Goal: Check status

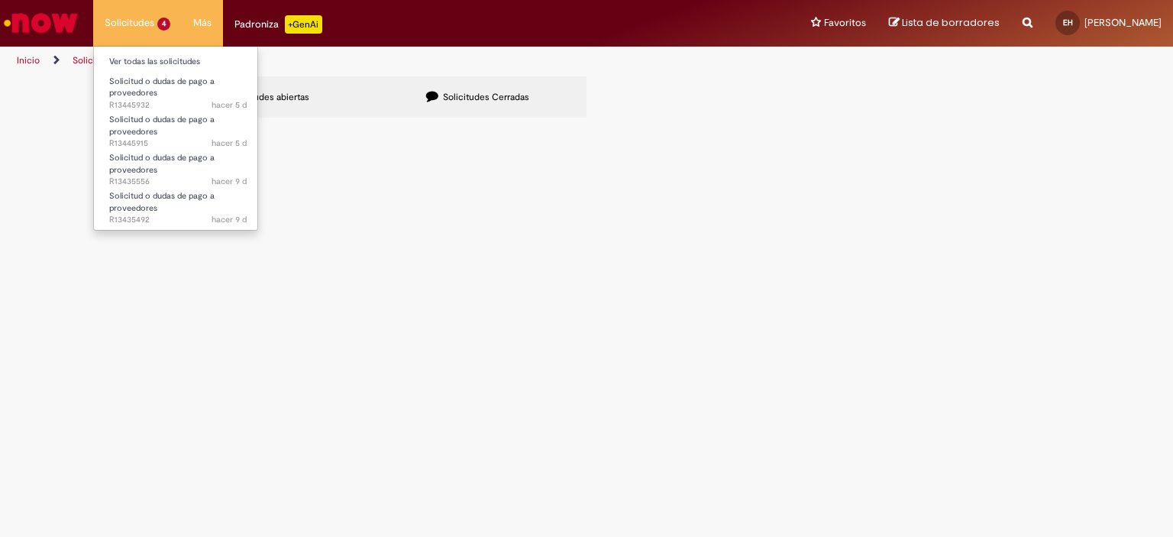
click at [144, 24] on li "Solicitudes 4 Ver todas las solicitudes Solicitud o dudas de pago a proveedores…" at bounding box center [137, 23] width 89 height 46
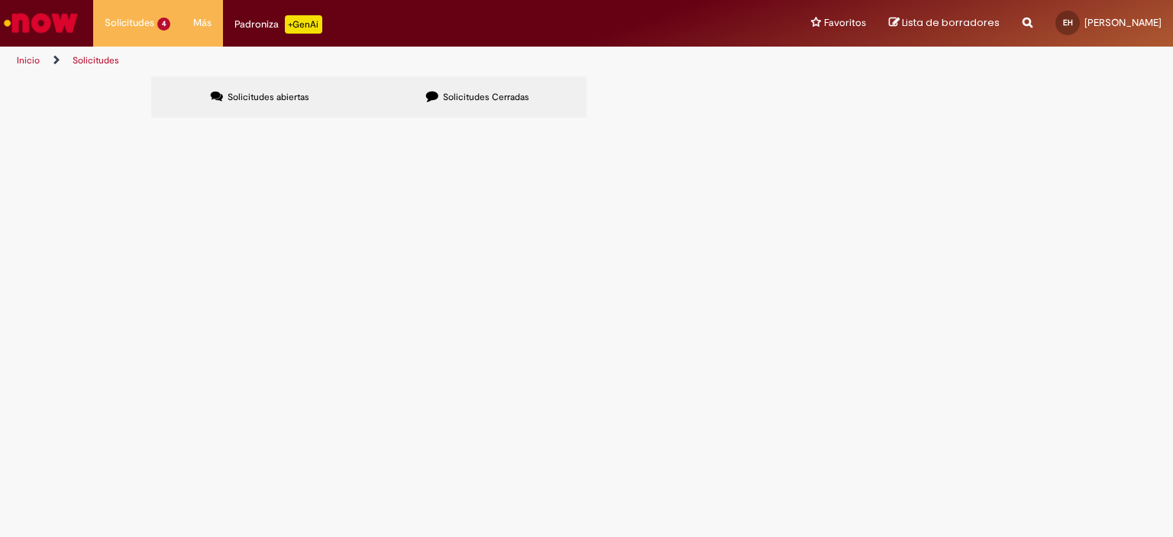
click at [0, 0] on div at bounding box center [0, 0] width 0 height 0
click at [0, 0] on td "SOLICITAMOS QUE NOS ENVÍEN UN DETALLE DE LAS FACTURAS PAGADAS EL [DATE] POR USD…" at bounding box center [0, 0] width 0 height 0
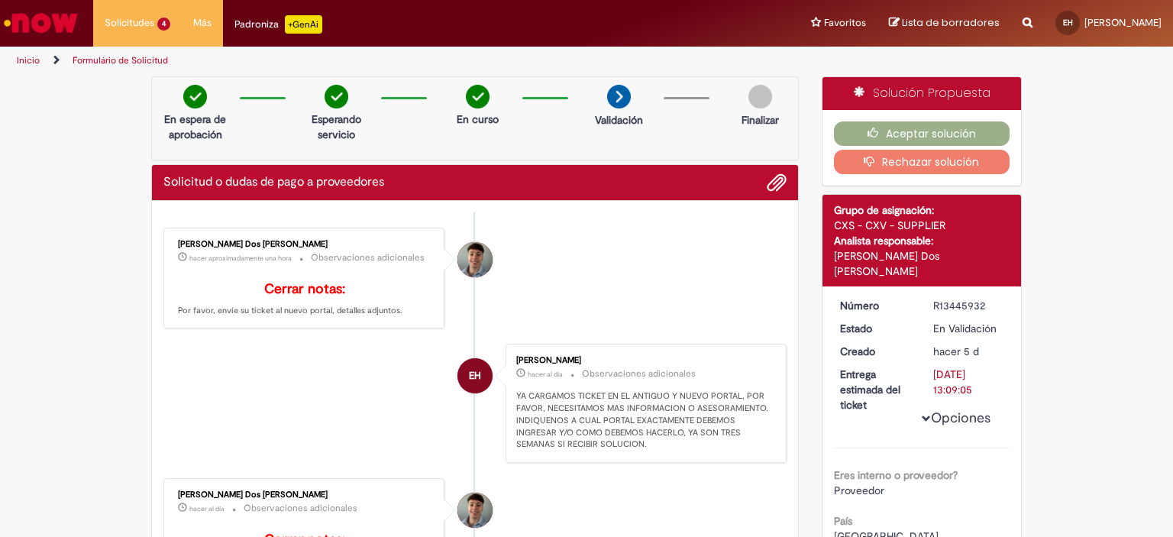
scroll to position [153, 0]
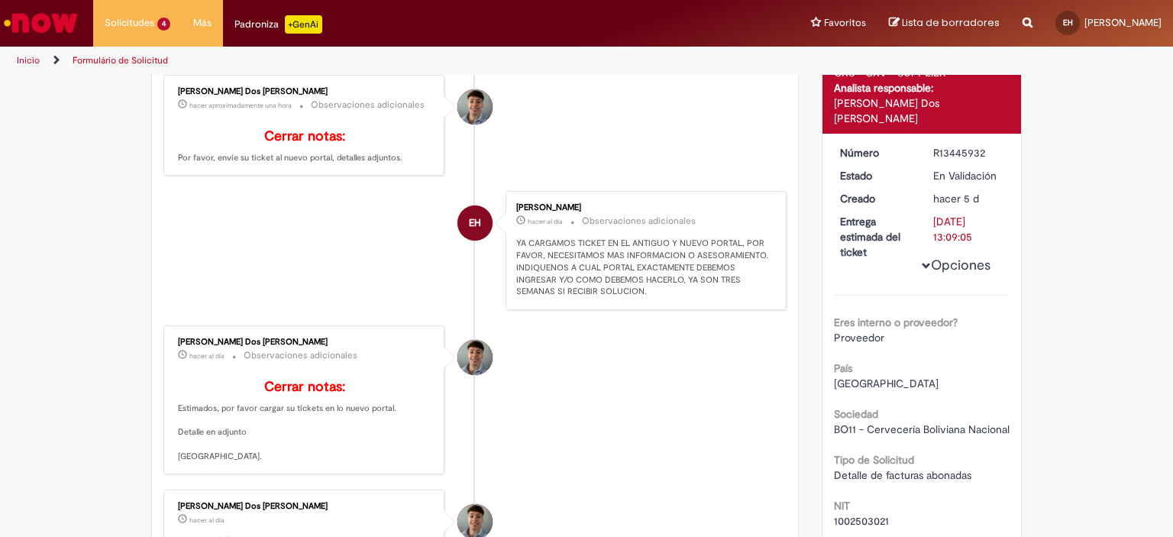
click at [0, 0] on button "Opciones" at bounding box center [0, 0] width 0 height 0
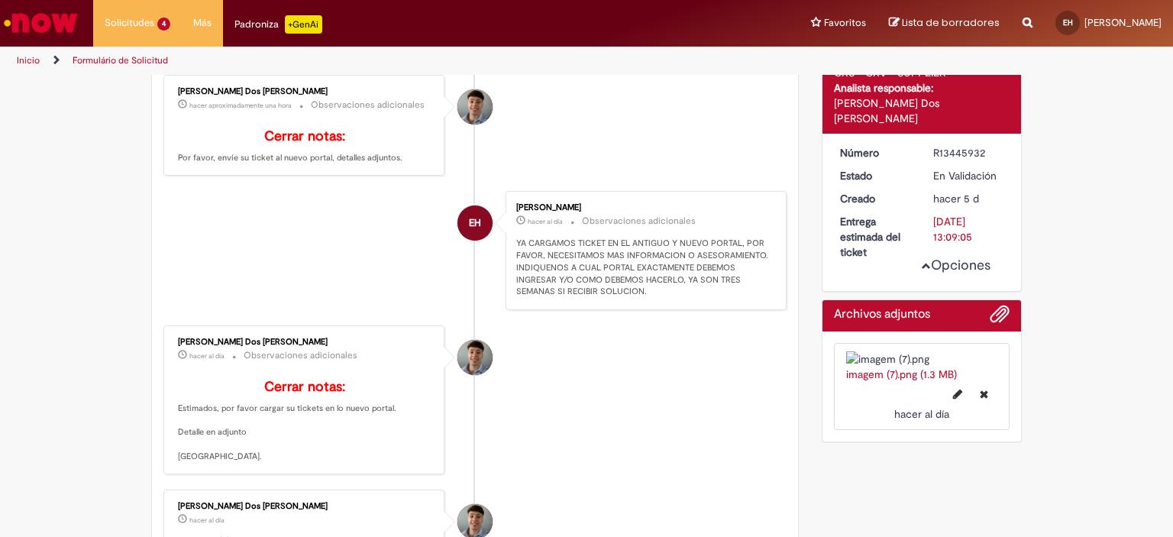
click at [0, 0] on button "Opciones" at bounding box center [0, 0] width 0 height 0
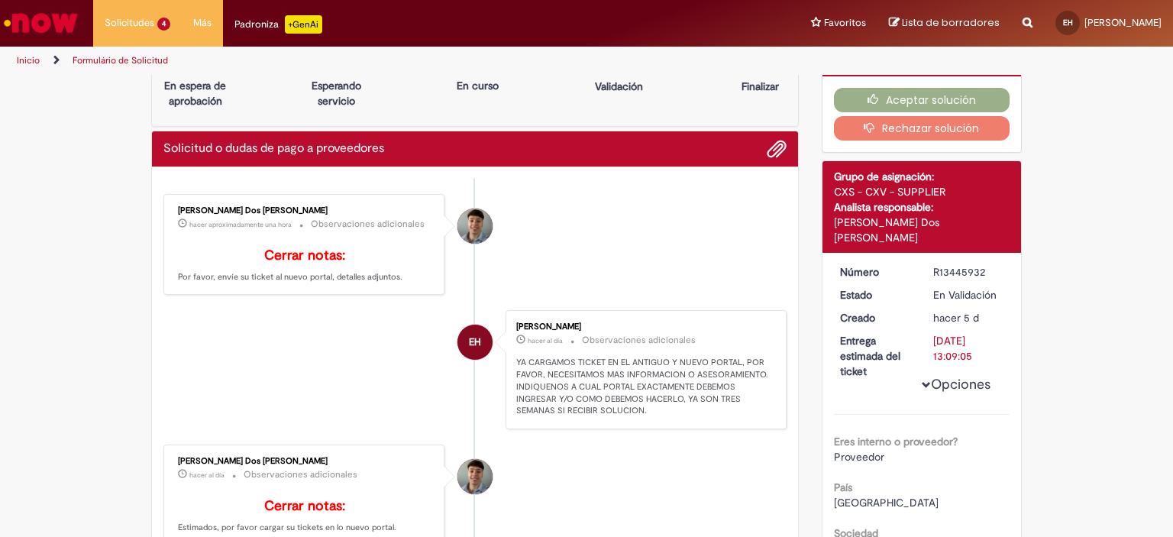
scroll to position [0, 0]
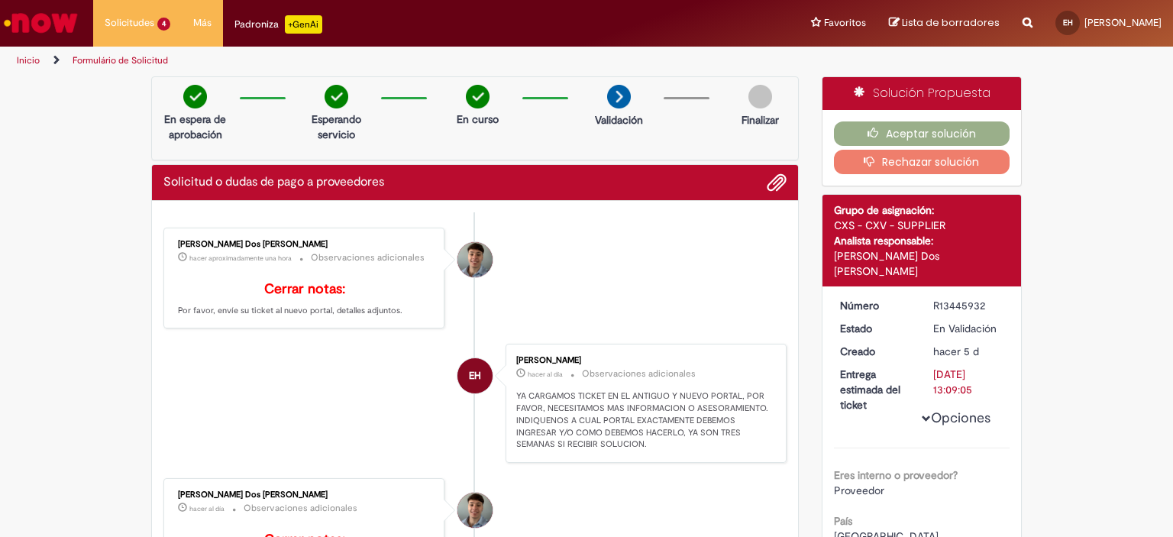
click at [309, 434] on li "EH Edwin Huanca hacer al día hacer al día Observaciones adicionales YA CARGAMOS…" at bounding box center [474, 403] width 623 height 119
click at [324, 391] on li "EH Edwin Huanca hacer al día hacer al día Observaciones adicionales YA CARGAMOS…" at bounding box center [474, 403] width 623 height 119
click at [275, 305] on p "Cerrar notas: Por favor, envíe su ticket al nuevo portal, detalles adjuntos." at bounding box center [305, 299] width 254 height 35
click at [279, 286] on b "Cerrar notas:" at bounding box center [304, 289] width 81 height 18
click at [431, 182] on div "Solicitud o dudas de pago a proveedores" at bounding box center [474, 183] width 623 height 20
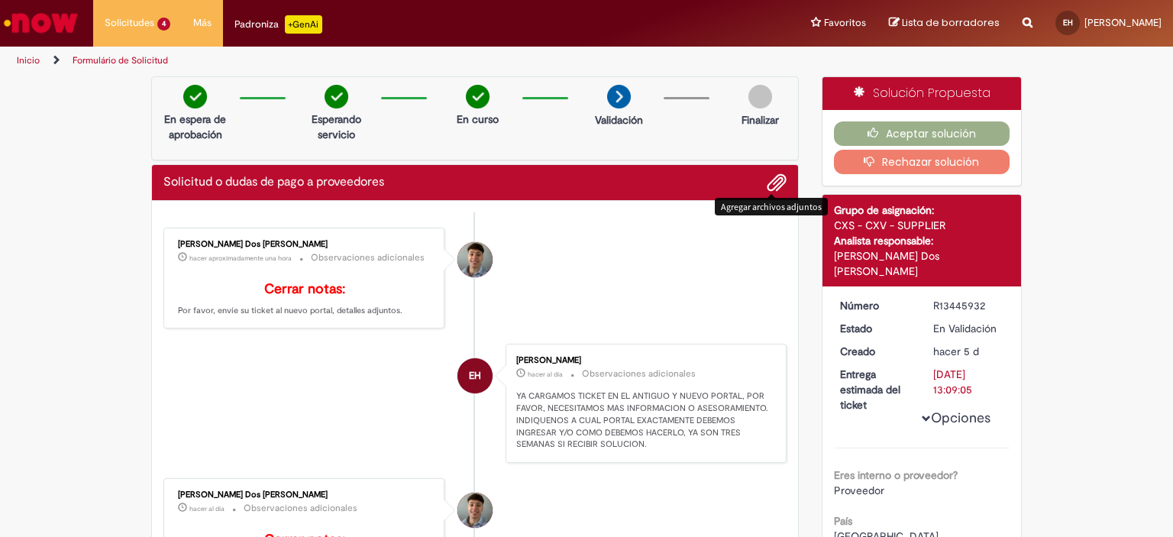
click at [776, 185] on span "Agregar archivos adjuntos" at bounding box center [776, 183] width 18 height 18
click at [672, 267] on li "Pedro Henrique Dos Santos hacer aproximadamente una hora hacer aproximadamente …" at bounding box center [474, 279] width 623 height 102
click at [309, 382] on li "EH Edwin Huanca hacer al día hacer al día Observaciones adicionales YA CARGAMOS…" at bounding box center [474, 403] width 623 height 119
click at [348, 257] on small "Observaciones adicionales" at bounding box center [368, 257] width 114 height 13
click at [476, 265] on div "Pedro Henrique Dos Santos" at bounding box center [474, 259] width 35 height 35
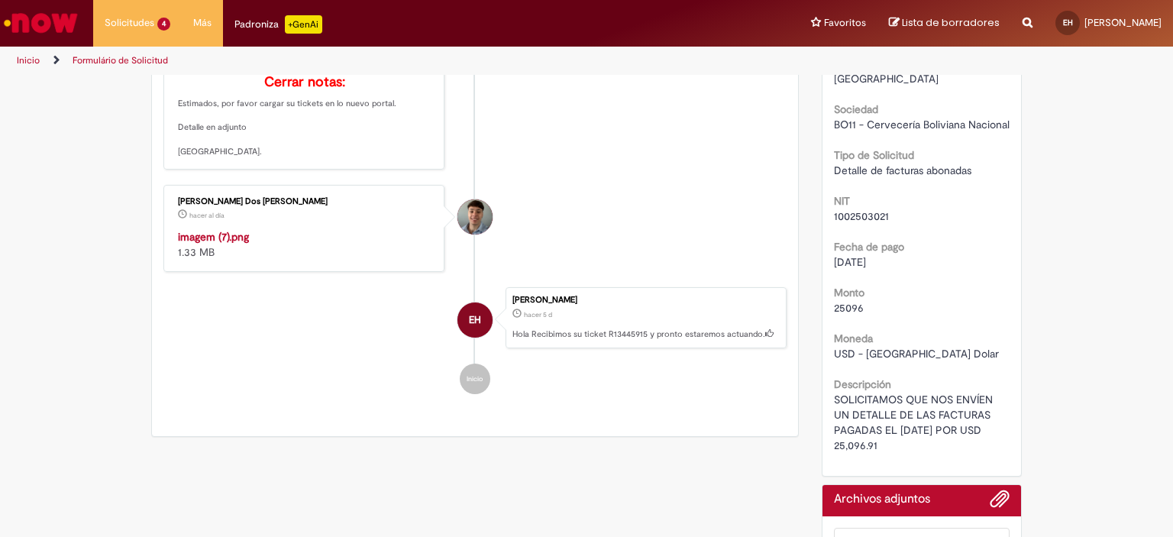
scroll to position [458, 0]
click at [282, 228] on img "Historial de tickets" at bounding box center [305, 228] width 254 height 0
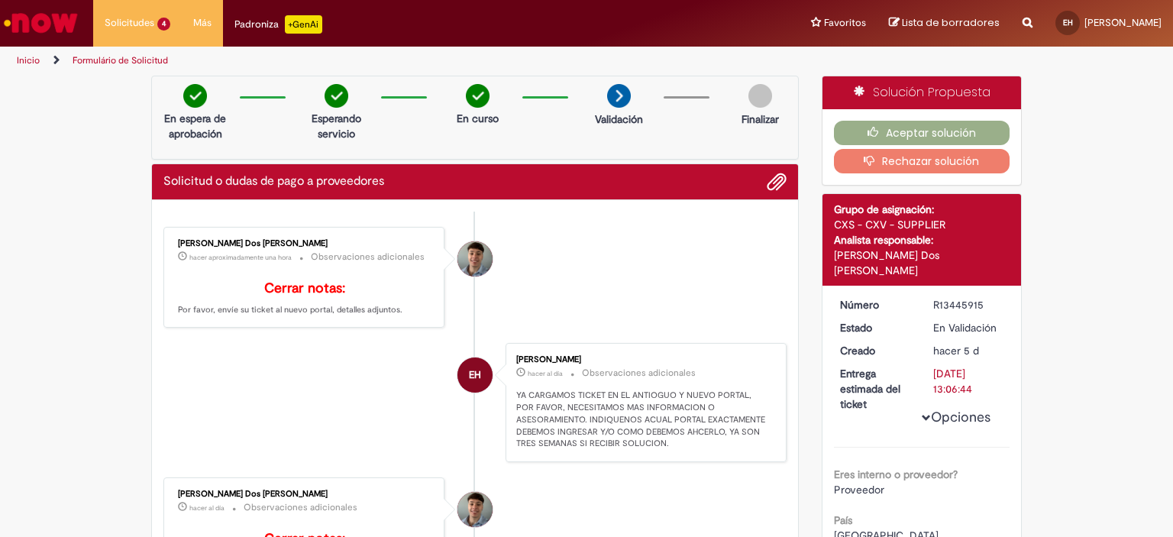
scroll to position [0, 0]
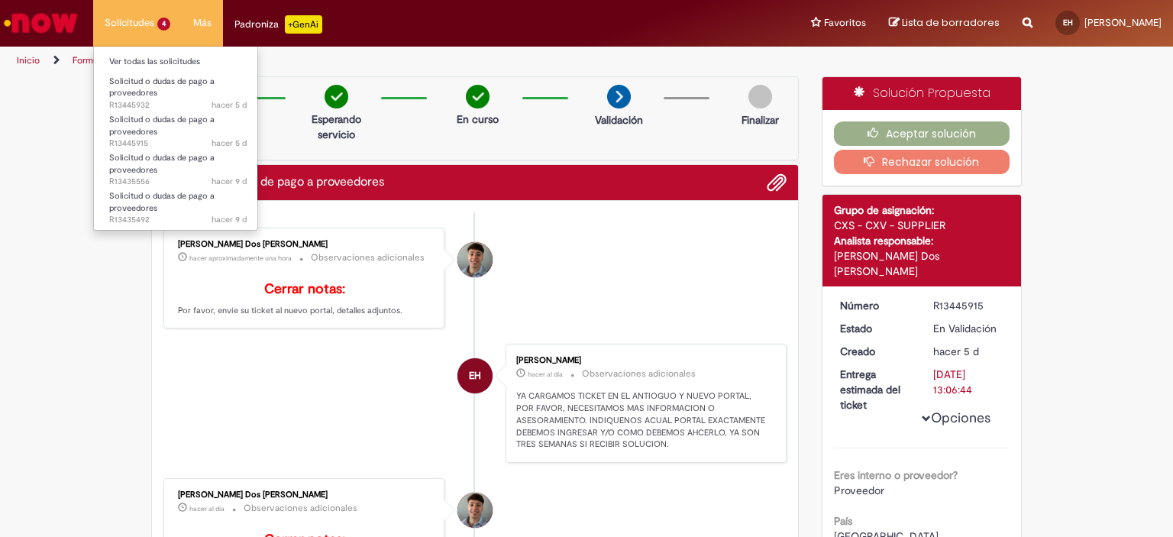
click at [152, 24] on li "Solicitudes 4 Ver todas las solicitudes Solicitud o dudas de pago a proveedores…" at bounding box center [137, 23] width 89 height 46
click at [147, 20] on li "Solicitudes 4 Ver todas las solicitudes Solicitud o dudas de pago a proveedores…" at bounding box center [137, 23] width 89 height 46
click at [163, 24] on li "Solicitudes 4 Ver todas las solicitudes Solicitud o dudas de pago a proveedores…" at bounding box center [137, 23] width 89 height 46
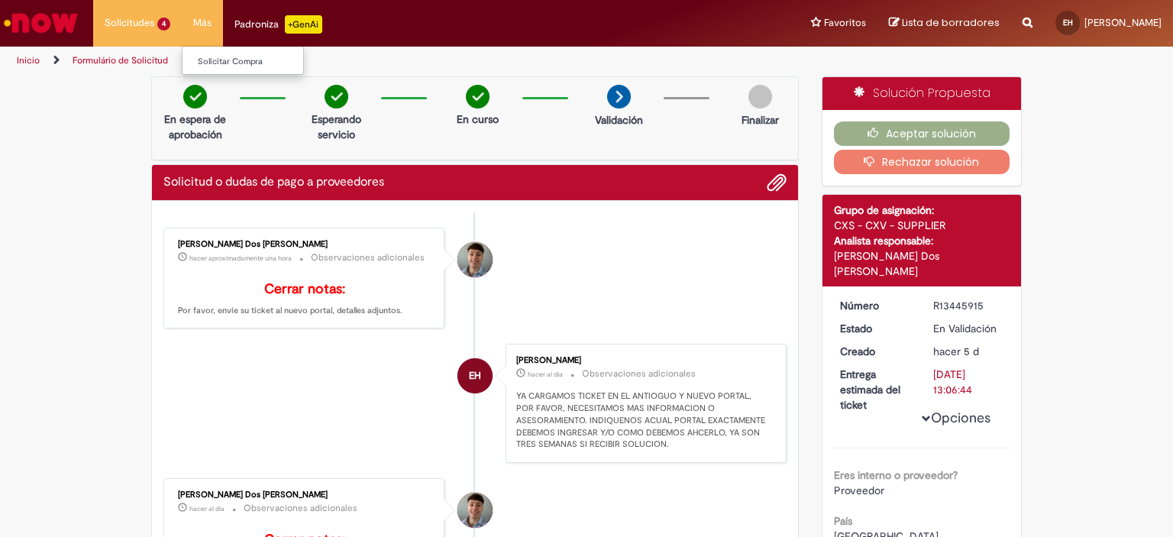
click at [208, 24] on li "Más Solicitar Compra" at bounding box center [202, 23] width 41 height 46
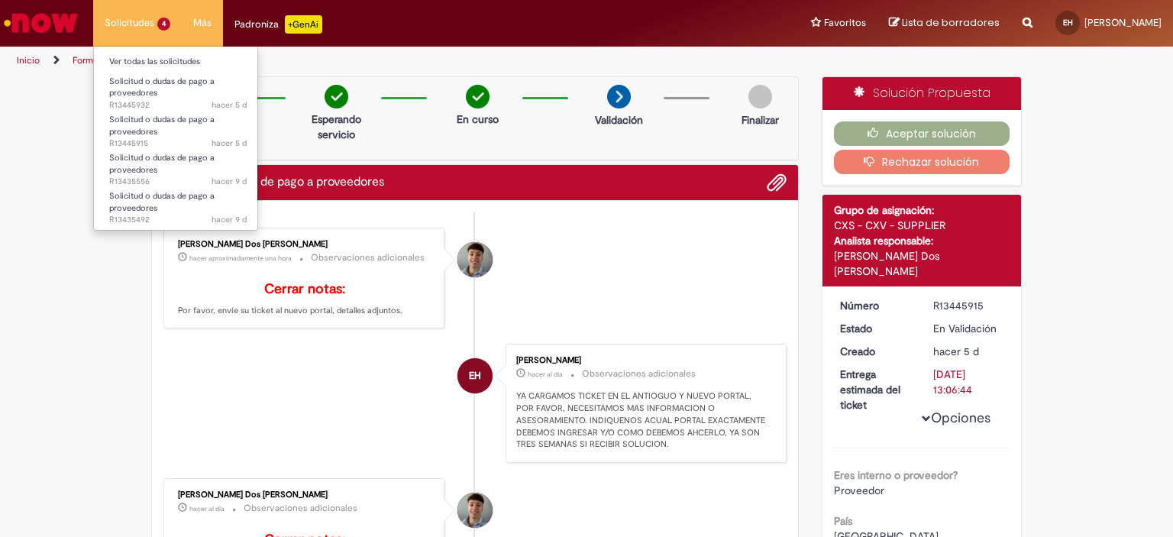
click at [144, 25] on li "Solicitudes 4 Ver todas las solicitudes Solicitud o dudas de pago a proveedores…" at bounding box center [137, 23] width 89 height 46
click at [135, 61] on link "Ver todas las solicitudes" at bounding box center [178, 61] width 168 height 17
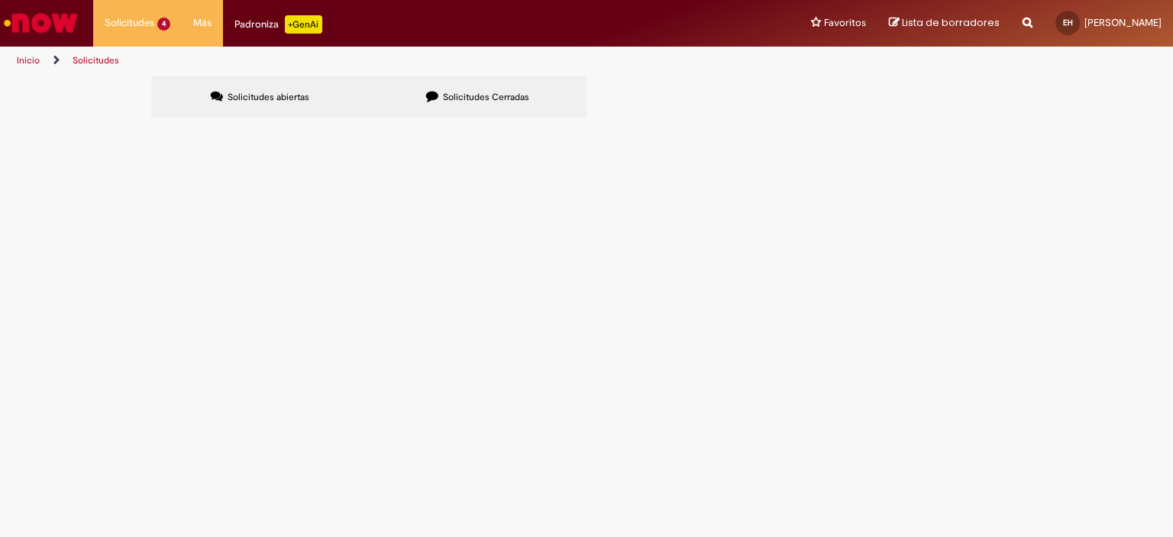
click at [0, 0] on span "SOLICITAMOS QUE NOS ENVÍEN UN DETALLE DE LAS FACTURAS PAGADAS EL [DATE] POR USD…" at bounding box center [0, 0] width 0 height 0
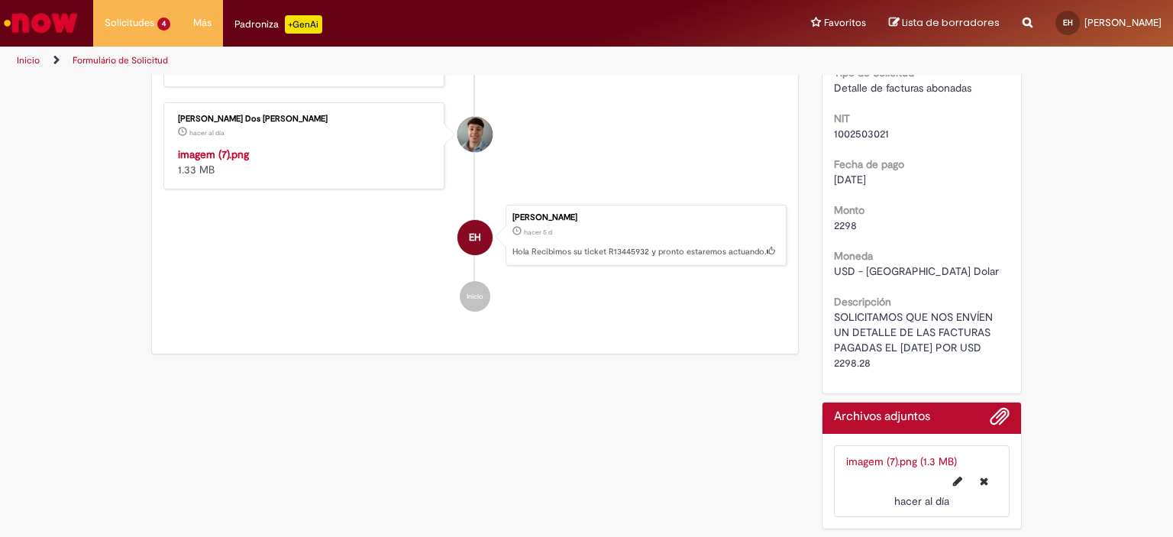
scroll to position [546, 0]
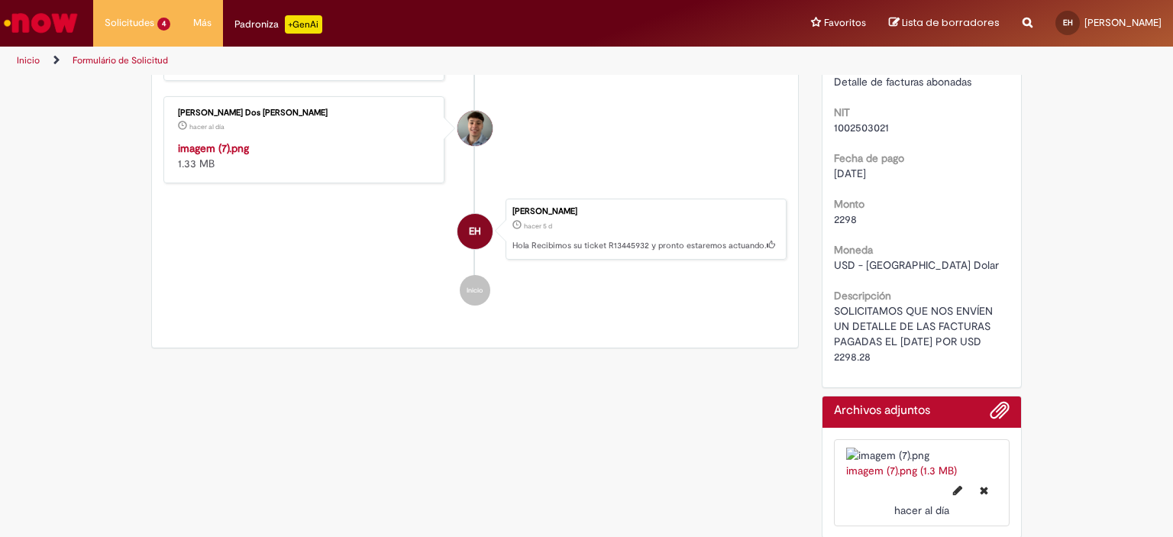
drag, startPoint x: 828, startPoint y: 292, endPoint x: 877, endPoint y: 335, distance: 65.5
click at [877, 335] on div "SOLICITAMOS QUE NOS ENVÍEN UN DETALLE DE LAS FACTURAS PAGADAS EL [DATE] POR USD…" at bounding box center [922, 333] width 176 height 61
copy span "SOLICITAMOS QUE NOS ENVÍEN UN DETALLE DE LAS FACTURAS PAGADAS EL [DATE] POR USD…"
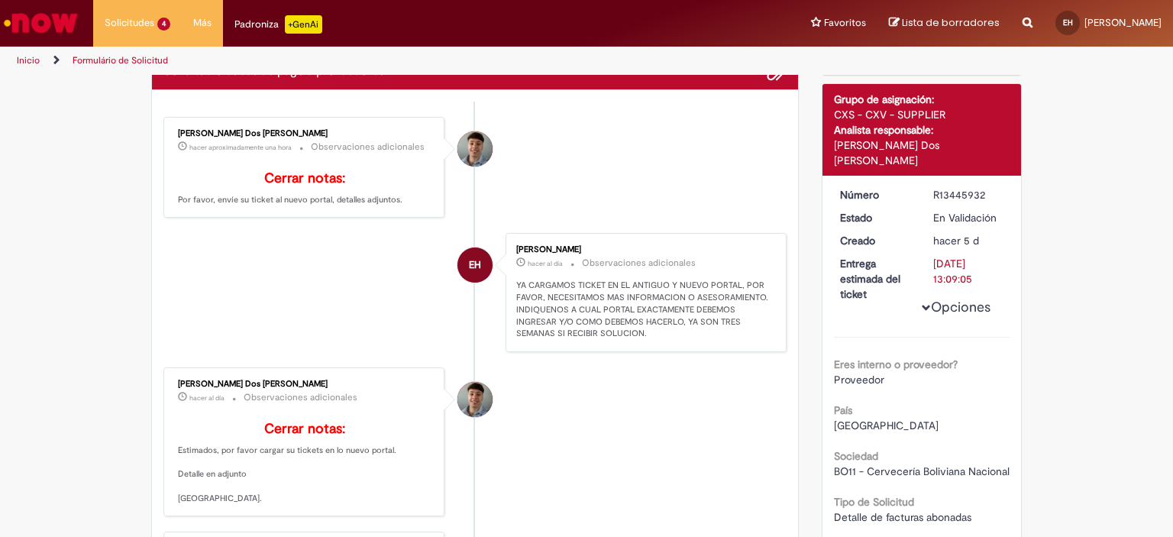
scroll to position [0, 0]
